Goal: Task Accomplishment & Management: Use online tool/utility

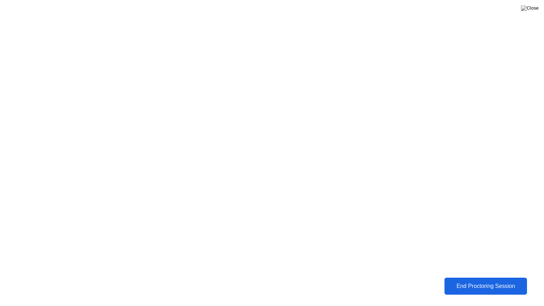
click at [461, 288] on div "End Proctoring Session" at bounding box center [486, 286] width 78 height 6
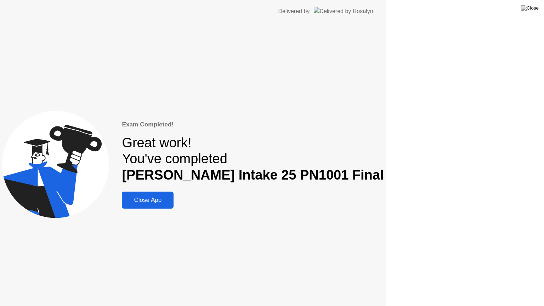
click at [386, 288] on div "Exam Completed! Great work! You've completed [PERSON_NAME] Intake 25 PN1001 Fin…" at bounding box center [193, 164] width 386 height 283
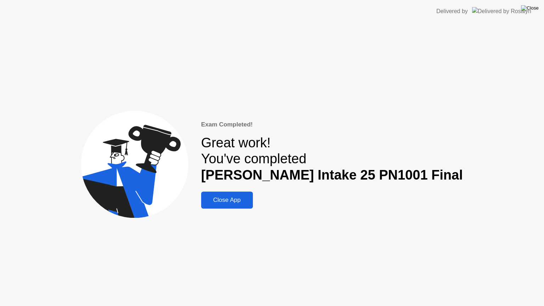
click at [533, 10] on img at bounding box center [530, 8] width 18 height 6
